Goal: Find specific page/section: Find specific page/section

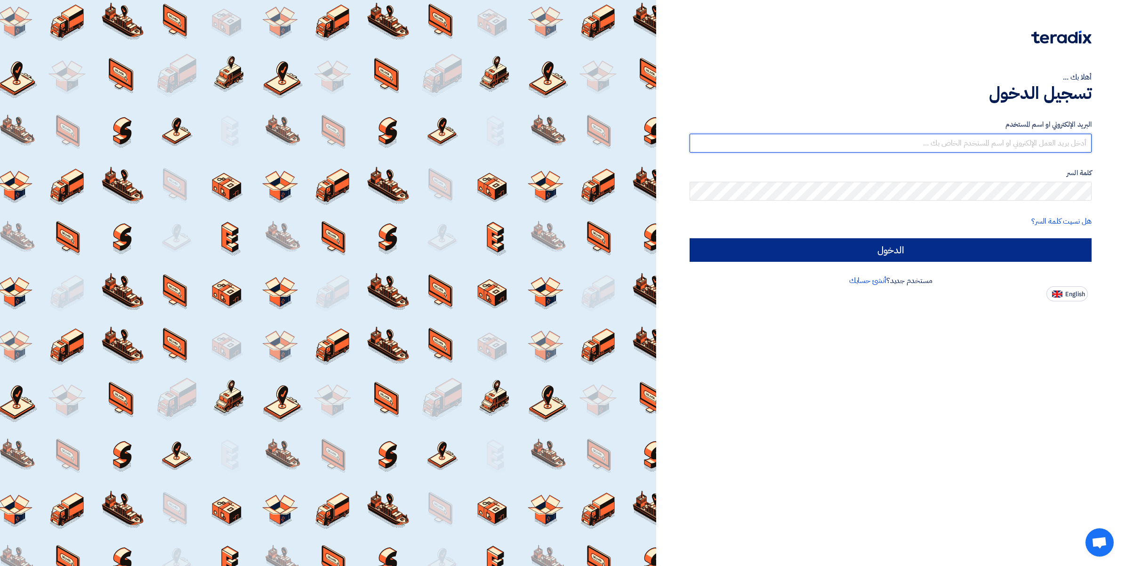
type input "[PERSON_NAME][EMAIL_ADDRESS][DOMAIN_NAME]"
click at [884, 255] on input "الدخول" at bounding box center [891, 250] width 402 height 24
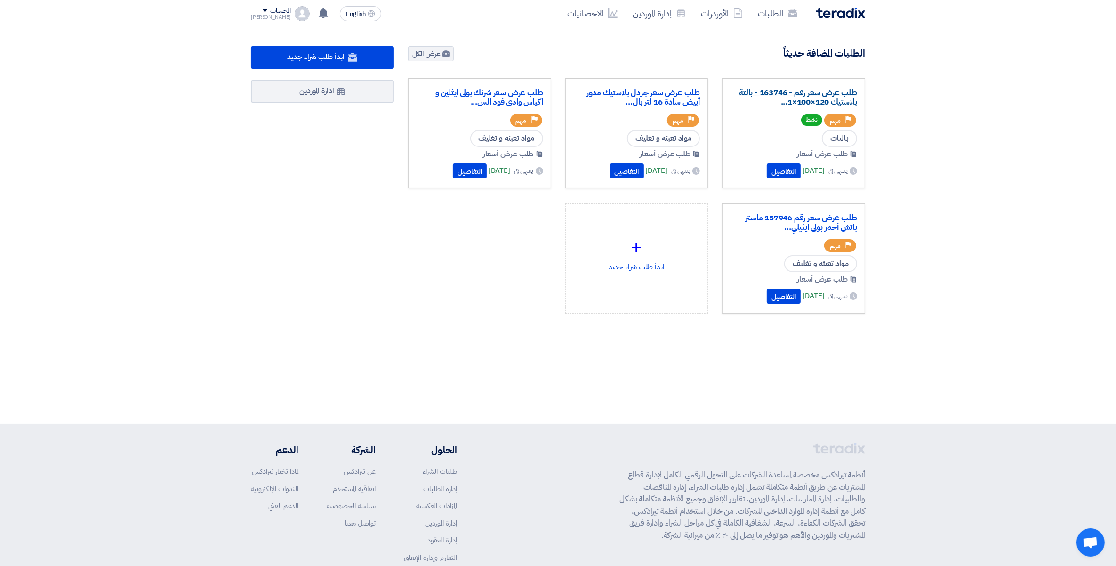
click at [768, 95] on link "طلب عرض سعر رقم - 163746 - بالتة بلاستيك 120×100×1..." at bounding box center [793, 97] width 127 height 19
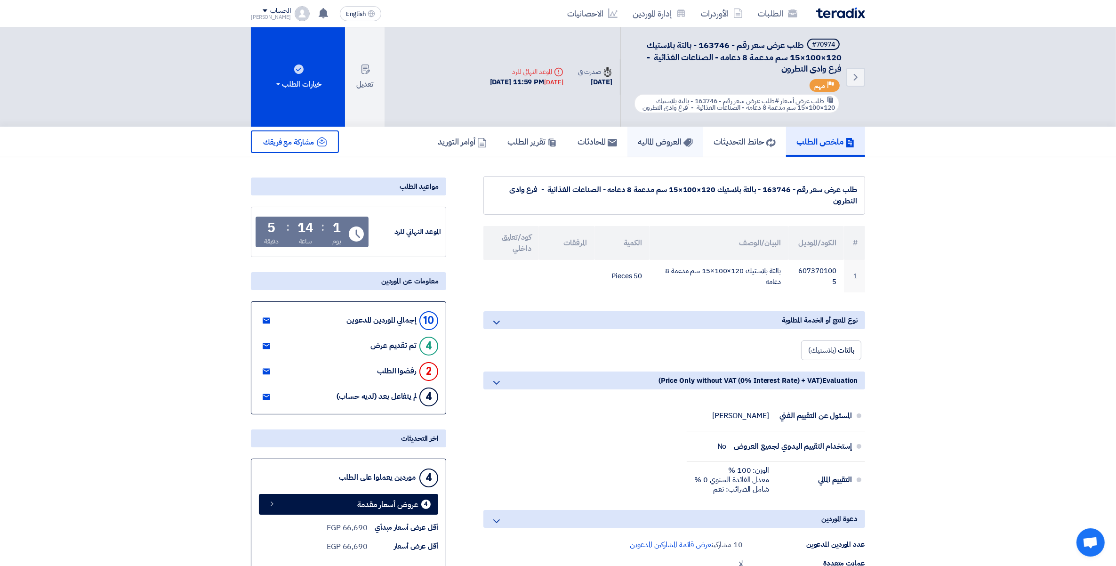
click at [654, 140] on h5 "العروض الماليه" at bounding box center [665, 141] width 55 height 11
